Goal: Ask a question

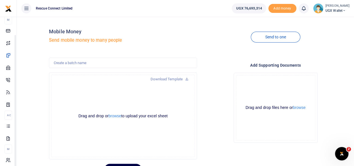
scroll to position [35, 0]
drag, startPoint x: 72, startPoint y: 34, endPoint x: 47, endPoint y: 95, distance: 65.6
click at [58, 97] on body "Start Dashboard M ake Payments Cards Xente Transfers Mobile Money Banks Airtime…" at bounding box center [177, 97] width 354 height 194
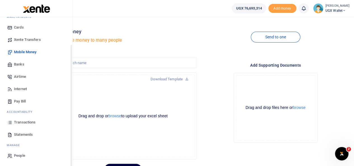
drag, startPoint x: 19, startPoint y: 97, endPoint x: 15, endPoint y: 96, distance: 4.0
click at [15, 96] on body "Start Dashboard M ake Payments Cards Xente Transfers Mobile Money Banks Airtime…" at bounding box center [177, 97] width 354 height 194
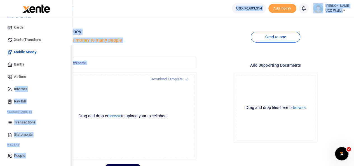
scroll to position [34, 0]
click at [48, 65] on link "Banks" at bounding box center [36, 64] width 64 height 12
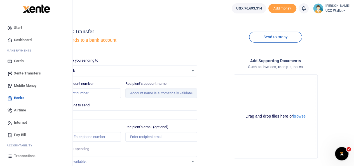
click at [26, 153] on span "Transactions" at bounding box center [25, 156] width 22 height 6
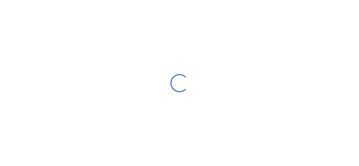
type input "[DATE] - [DATE]"
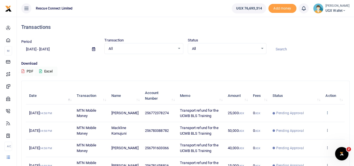
click at [328, 113] on icon at bounding box center [328, 113] width 4 height 4
click at [338, 152] on icon "Open Intercom Messenger" at bounding box center [341, 152] width 9 height 9
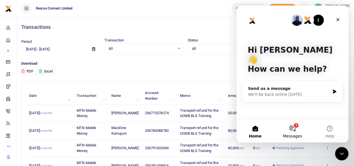
click at [289, 135] on span "Messages" at bounding box center [292, 136] width 19 height 4
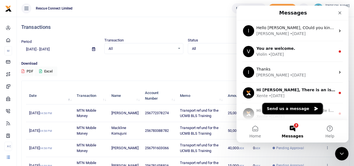
click at [284, 110] on button "Send us a message" at bounding box center [293, 108] width 61 height 11
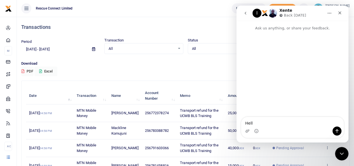
type textarea "Hello"
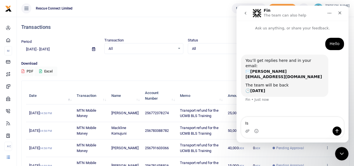
type textarea "I"
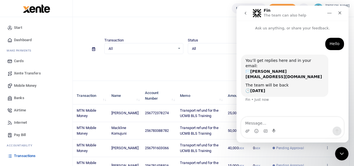
click at [18, 40] on span "Dashboard" at bounding box center [23, 40] width 18 height 6
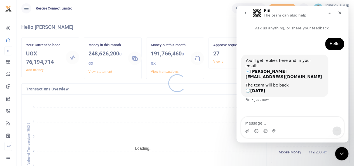
scroll to position [4, 4]
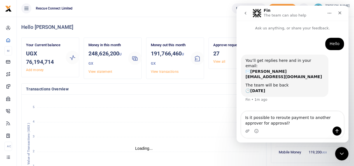
drag, startPoint x: 274, startPoint y: 123, endPoint x: 245, endPoint y: 119, distance: 29.6
click at [245, 119] on textarea "Is it possible to reroute payment to another approver for approval?" at bounding box center [293, 119] width 103 height 15
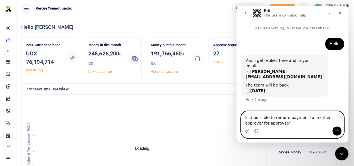
paste textarea "Can the payment be rerouted to another approver for processing"
click at [260, 118] on textarea "Can the payment be rerouted to another approver for processing?" at bounding box center [293, 119] width 103 height 15
click at [260, 118] on textarea "Can payment be rerouted to another approver for processing?" at bounding box center [293, 119] width 103 height 15
click at [253, 119] on textarea "Can payment be rerouted to another approver for processing?" at bounding box center [293, 119] width 103 height 15
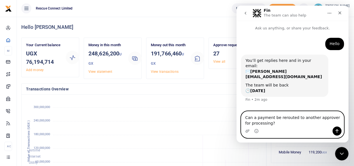
type textarea "Can a payment be rerouted to another approver for processing?"
click at [336, 130] on icon "Send a message…" at bounding box center [337, 131] width 4 height 4
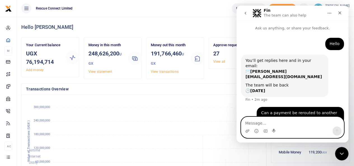
scroll to position [3, 0]
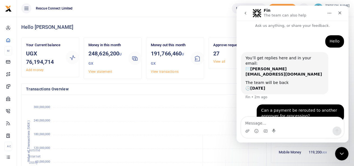
click at [256, 83] on div "You’ll get replies here and in your email: ✉️ [PERSON_NAME][EMAIL_ADDRESS][DOMA…" at bounding box center [284, 73] width 87 height 43
click at [191, 119] on foreignobject "Airtime Internet Utility Mobile Money Payouts Transfers Deposits Cards" at bounding box center [144, 145] width 236 height 92
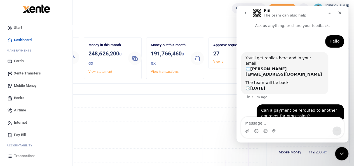
click at [26, 155] on span "Transactions" at bounding box center [25, 156] width 22 height 6
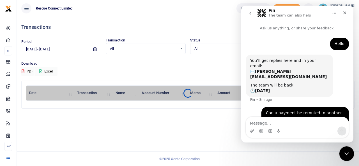
scroll to position [3, 0]
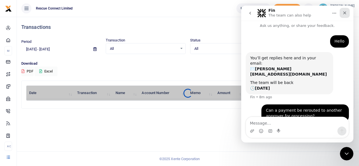
click at [347, 14] on div "Close" at bounding box center [344, 13] width 10 height 10
